Goal: Task Accomplishment & Management: Manage account settings

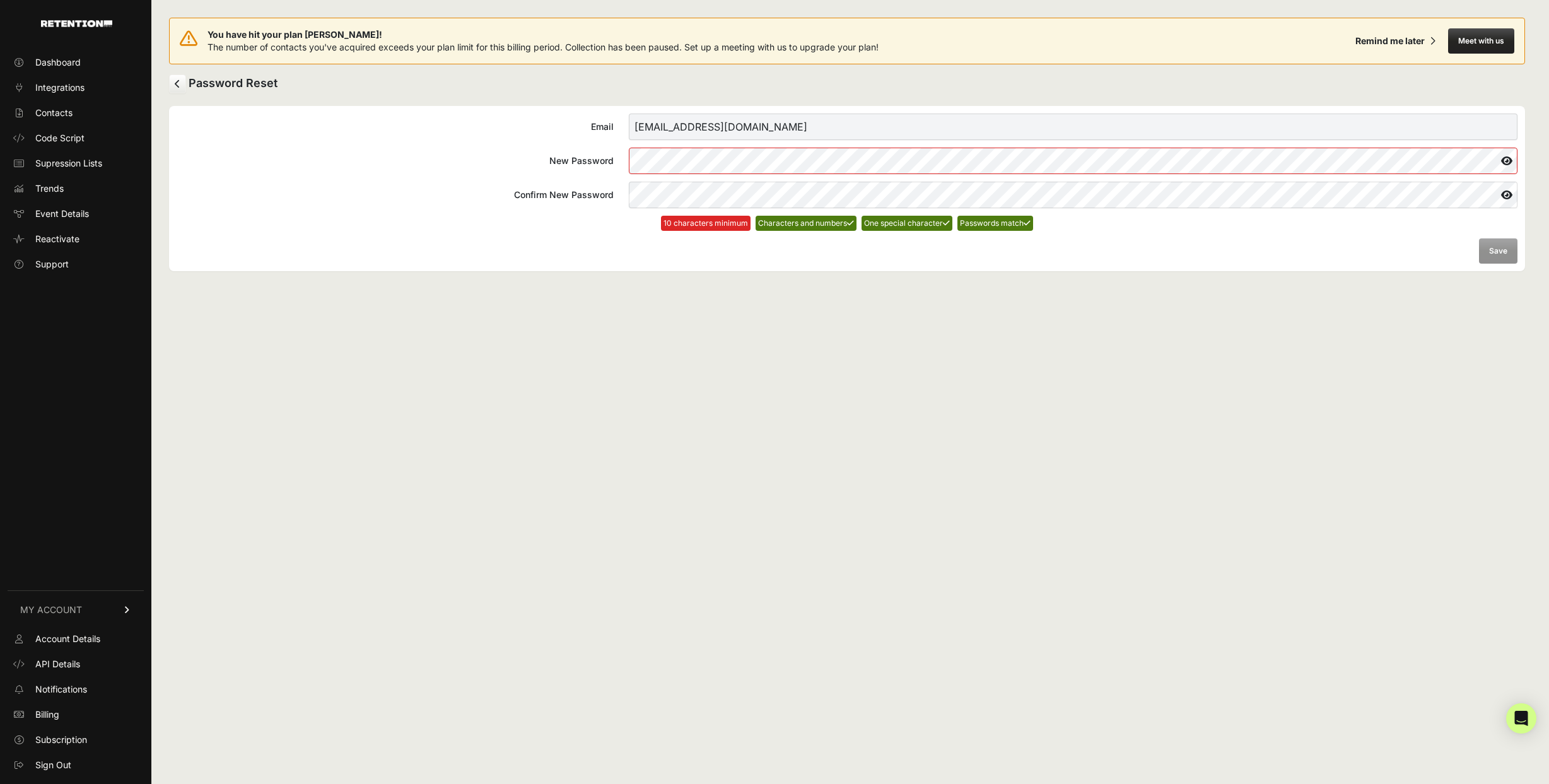
click at [818, 290] on div "You have hit your plan [PERSON_NAME]! The number of contacts you've acquired ex…" at bounding box center [847, 392] width 1392 height 784
click at [1505, 159] on icon at bounding box center [1507, 161] width 22 height 20
click at [940, 264] on div "Email [EMAIL_ADDRESS][DOMAIN_NAME] New Password Confirm New Password 10 charact…" at bounding box center [847, 188] width 1356 height 165
click at [1490, 256] on button "Save" at bounding box center [1498, 251] width 38 height 25
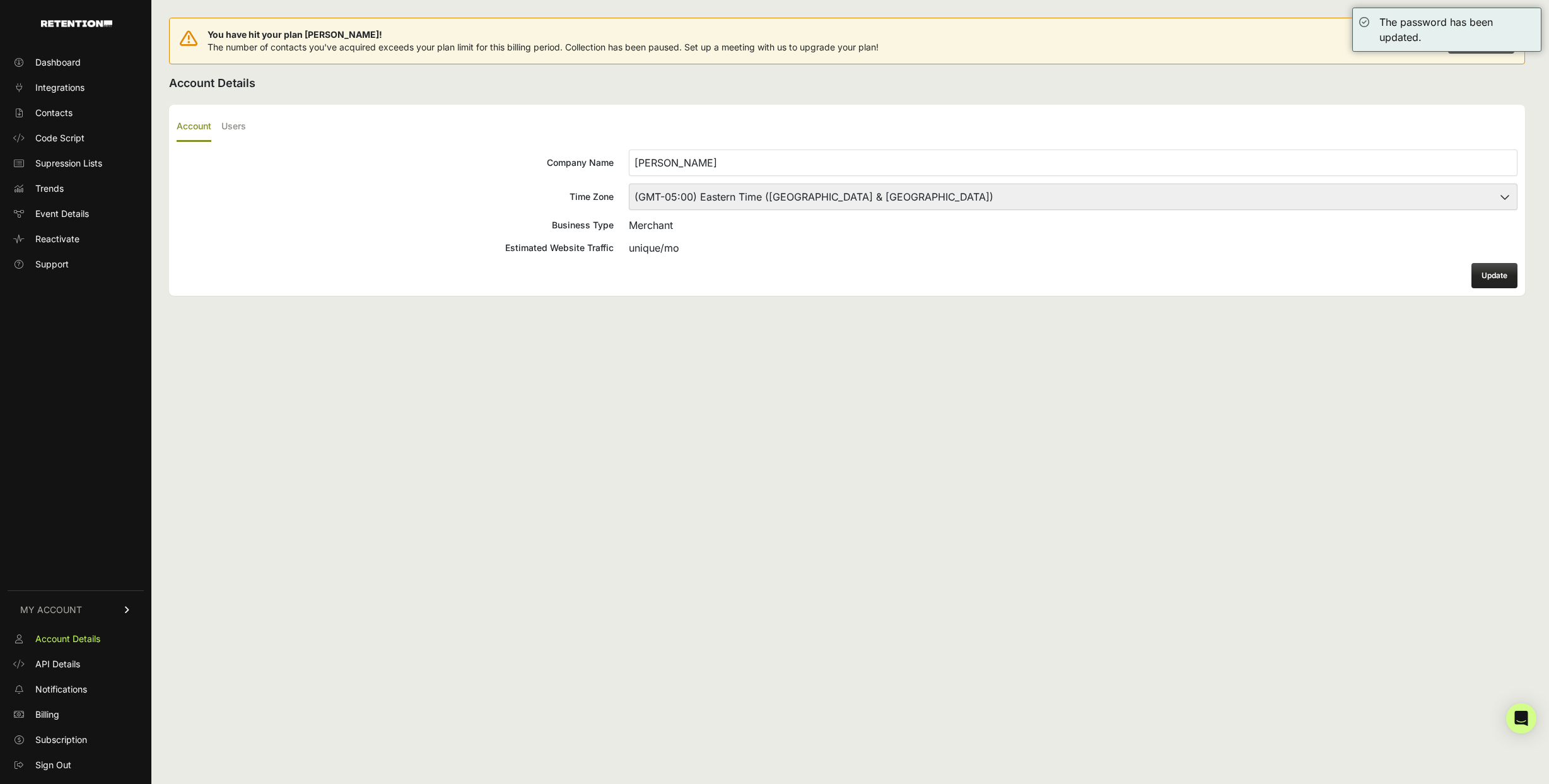
click at [420, 123] on ul "Account Users" at bounding box center [847, 127] width 1341 height 30
click at [246, 124] on label "Users" at bounding box center [233, 127] width 24 height 30
click at [0, 0] on input "Users" at bounding box center [0, 0] width 0 height 0
